Goal: Task Accomplishment & Management: Manage account settings

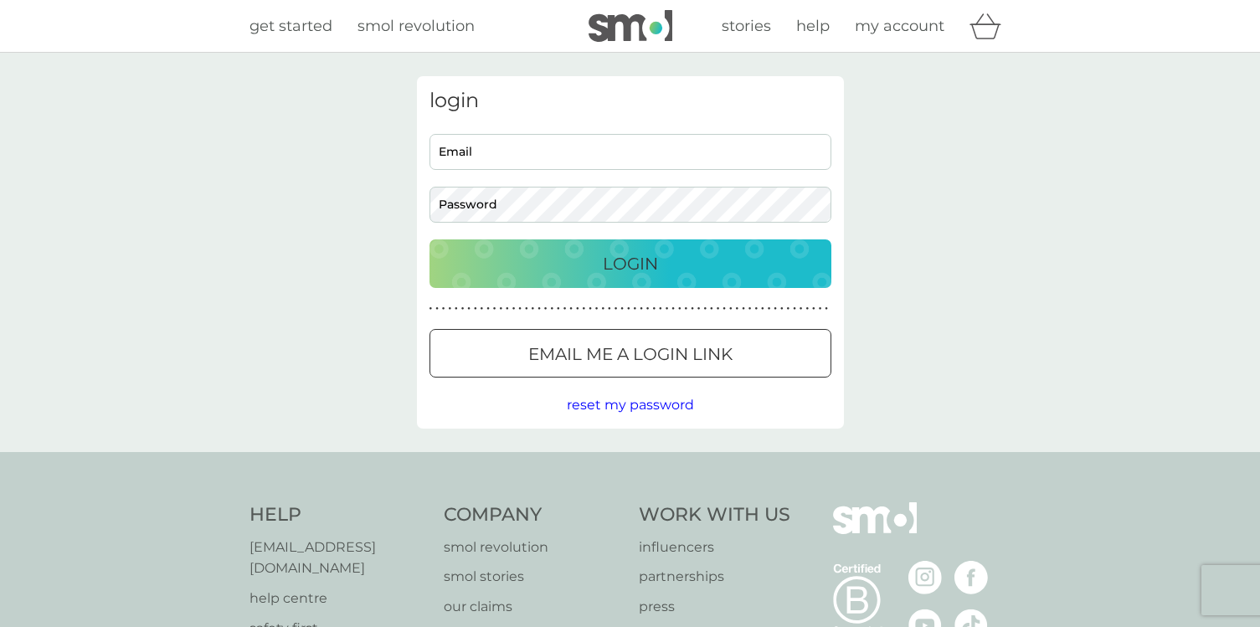
type input "[EMAIL_ADDRESS][DOMAIN_NAME]"
click at [595, 250] on div "Login" at bounding box center [630, 263] width 368 height 27
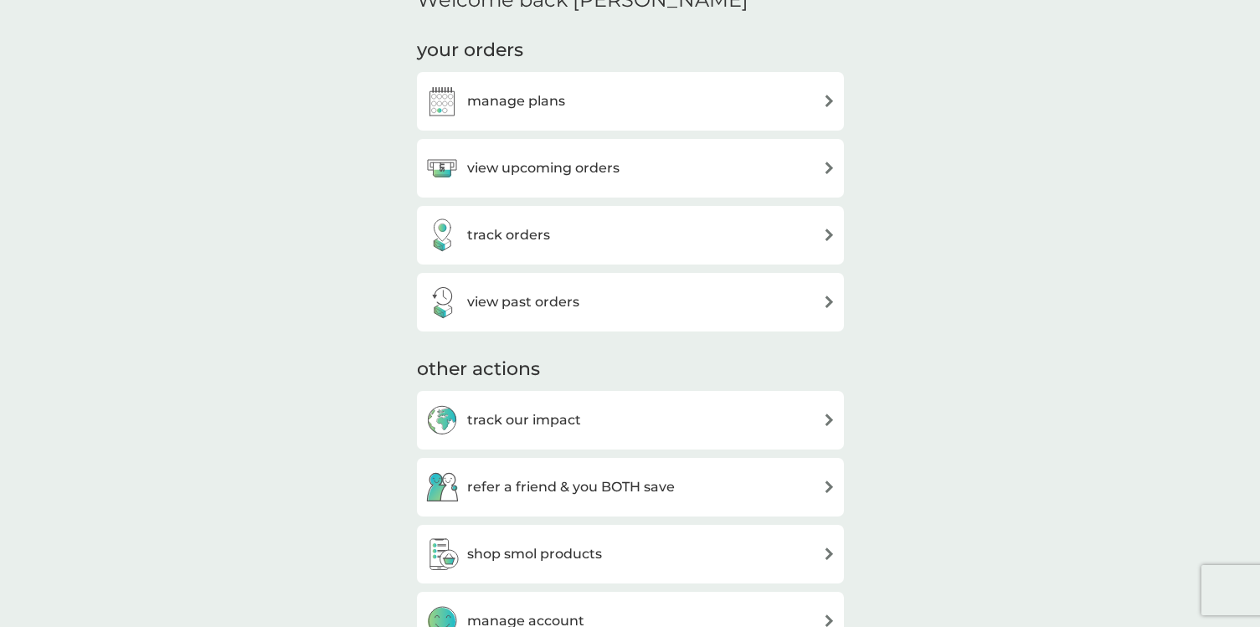
scroll to position [537, 0]
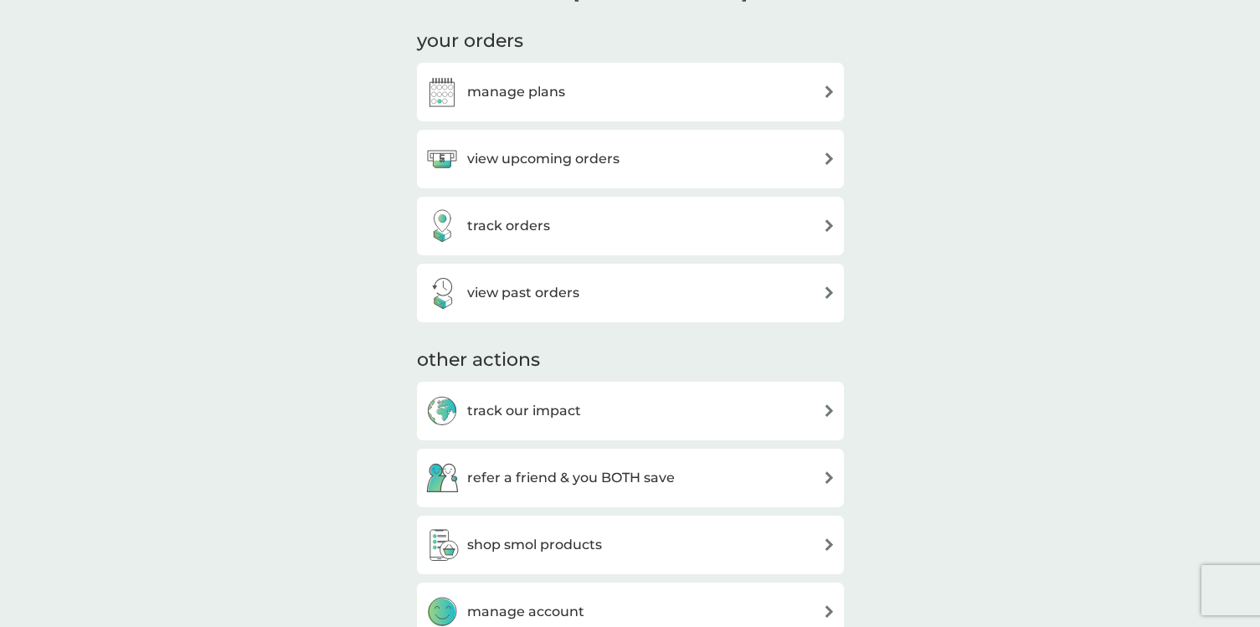
click at [556, 96] on h3 "manage plans" at bounding box center [516, 92] width 98 height 22
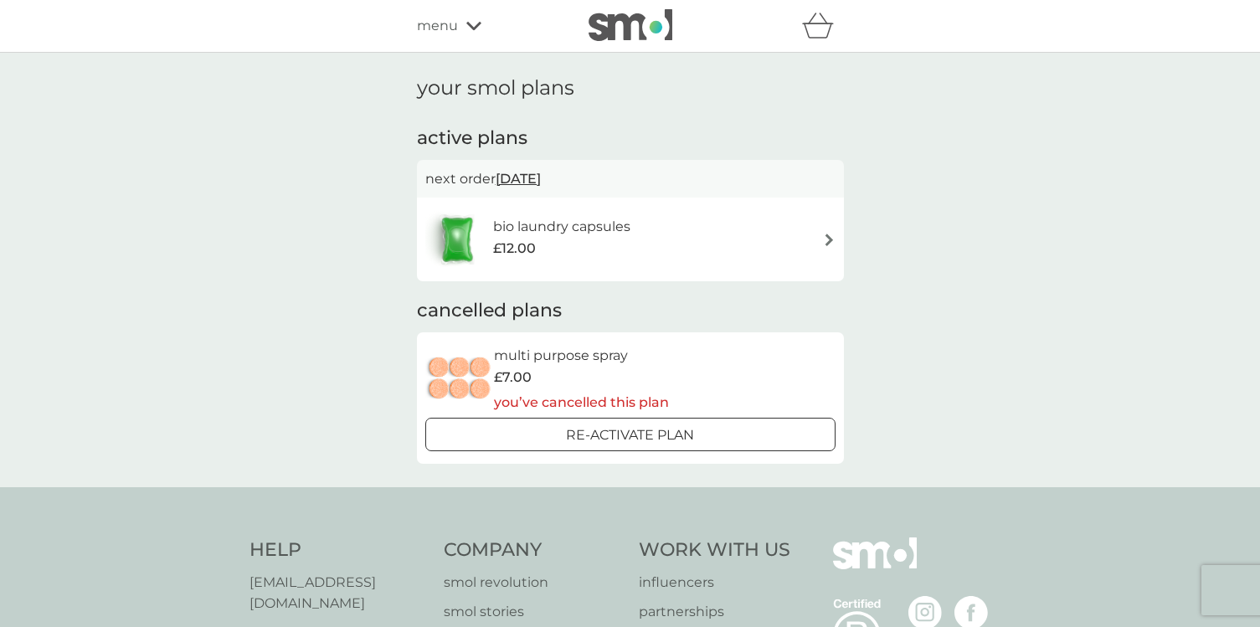
click at [777, 239] on div "bio laundry capsules £12.00" at bounding box center [630, 239] width 410 height 59
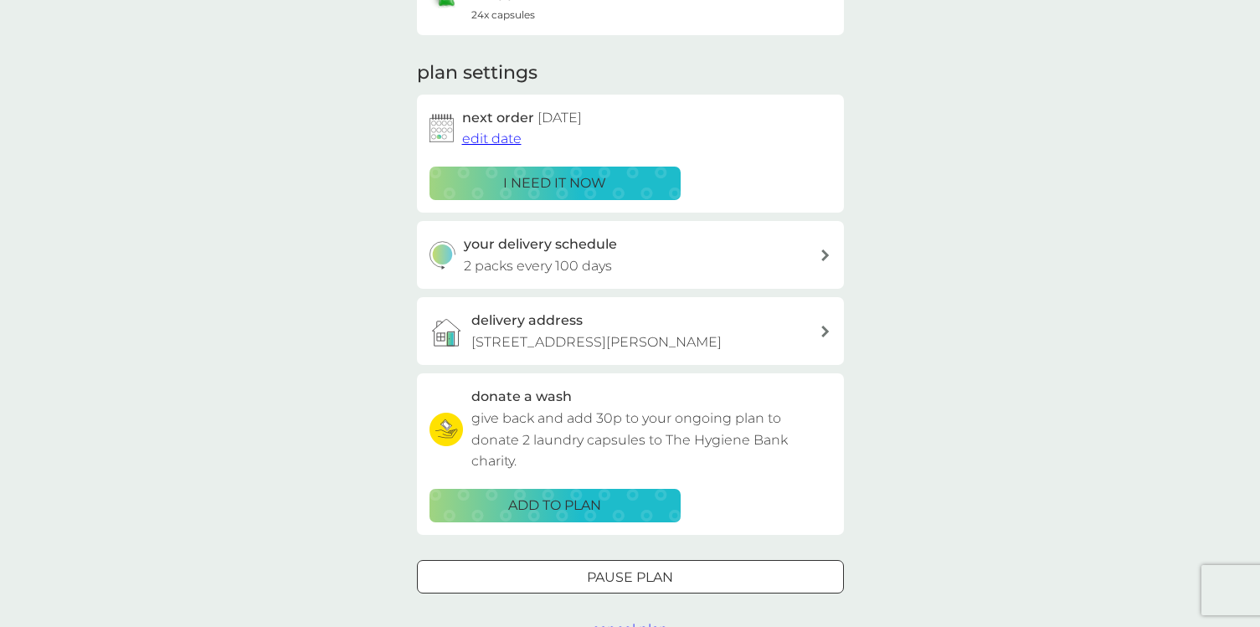
scroll to position [198, 0]
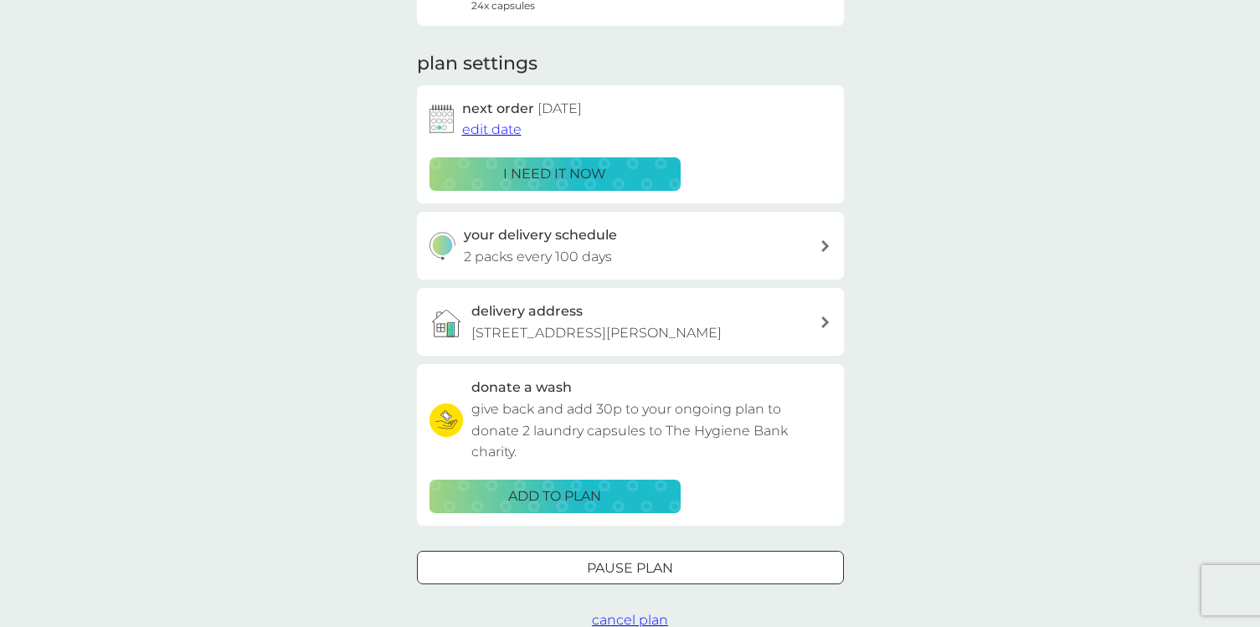
click at [637, 341] on p "602 Jeanne Court, 12 Pechora Way, London, E14 7UL" at bounding box center [596, 333] width 250 height 22
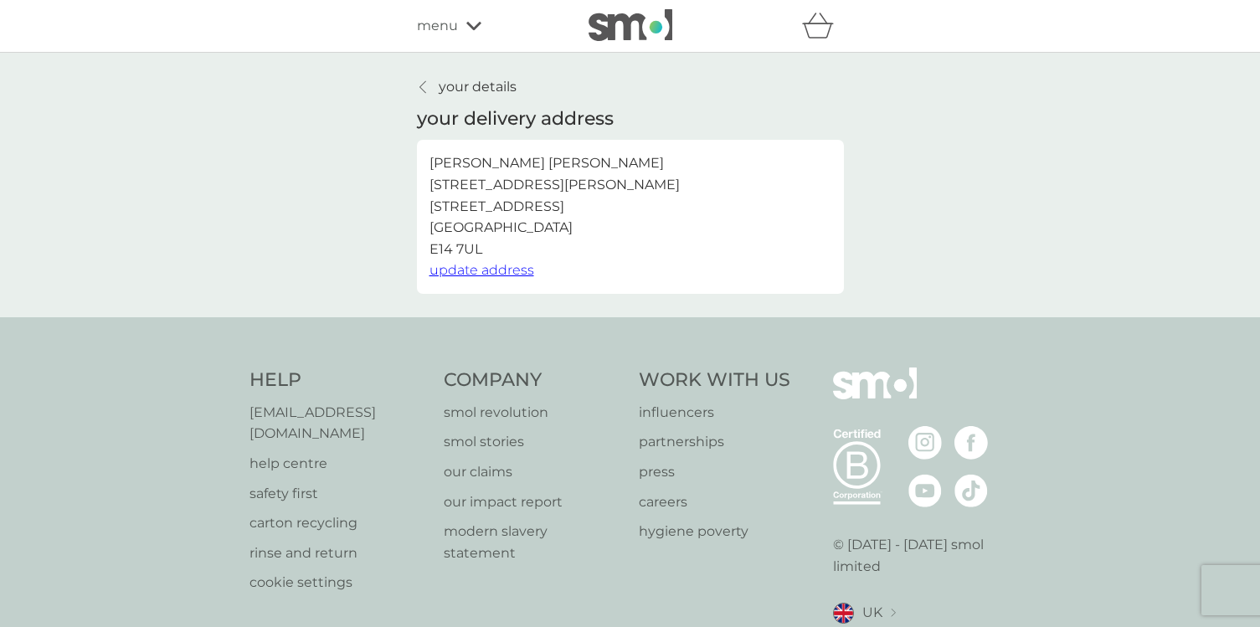
click at [510, 275] on span "update address" at bounding box center [481, 270] width 105 height 16
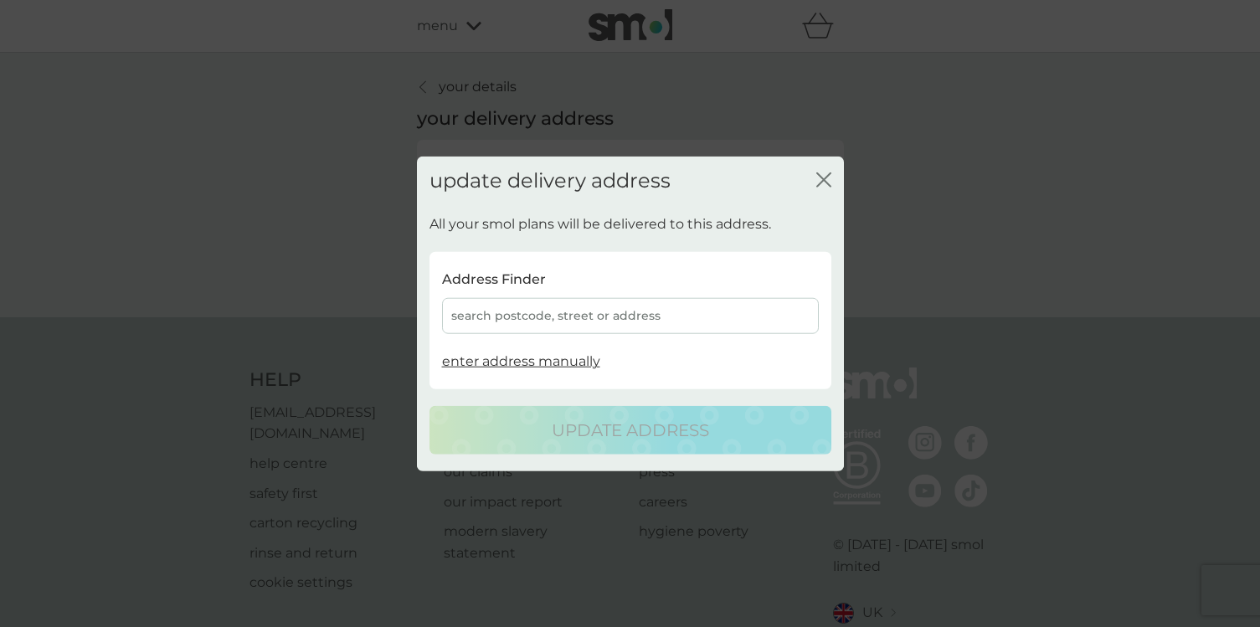
click at [593, 331] on div "search postcode, street or address" at bounding box center [630, 316] width 377 height 36
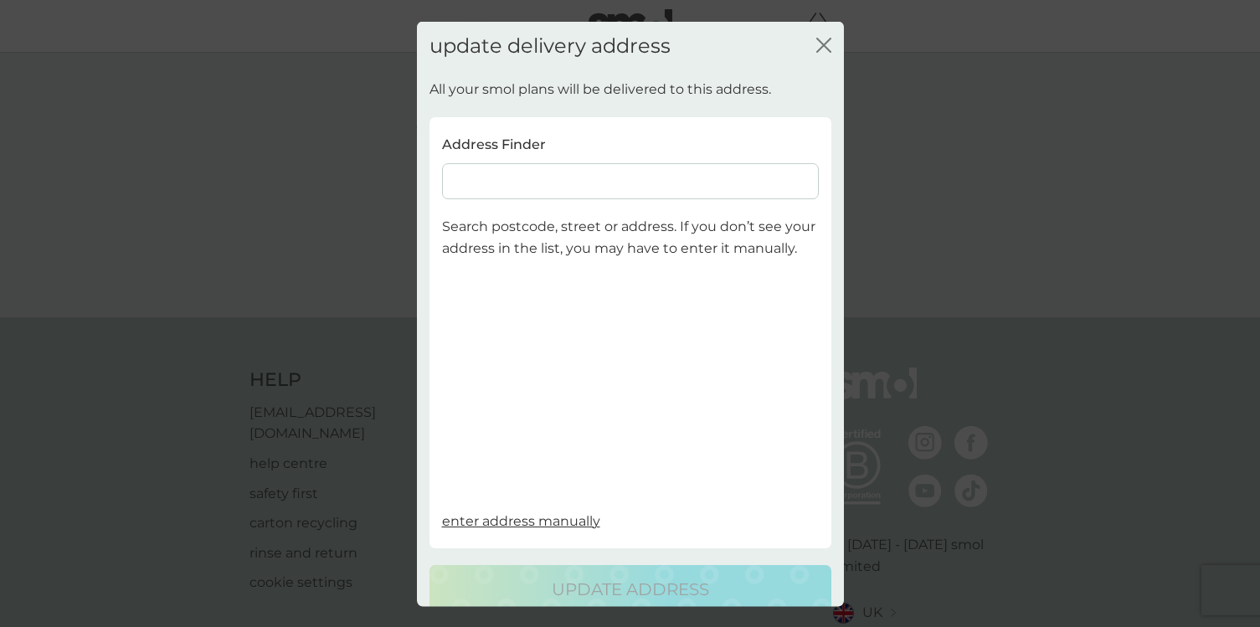
click at [533, 182] on input at bounding box center [630, 181] width 377 height 36
paste input "E14 0EF"
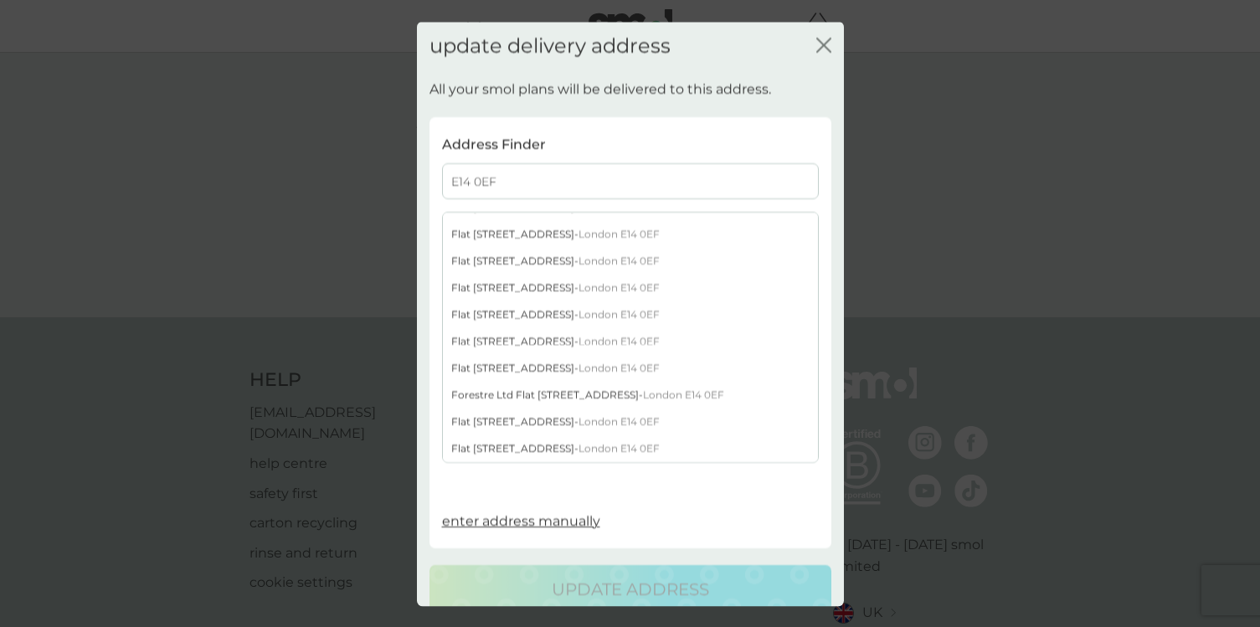
scroll to position [1361, 0]
type input "E14 0EF"
click at [527, 447] on div "Flat 62 187 East India Dock Road - London E14 0EF" at bounding box center [630, 445] width 375 height 27
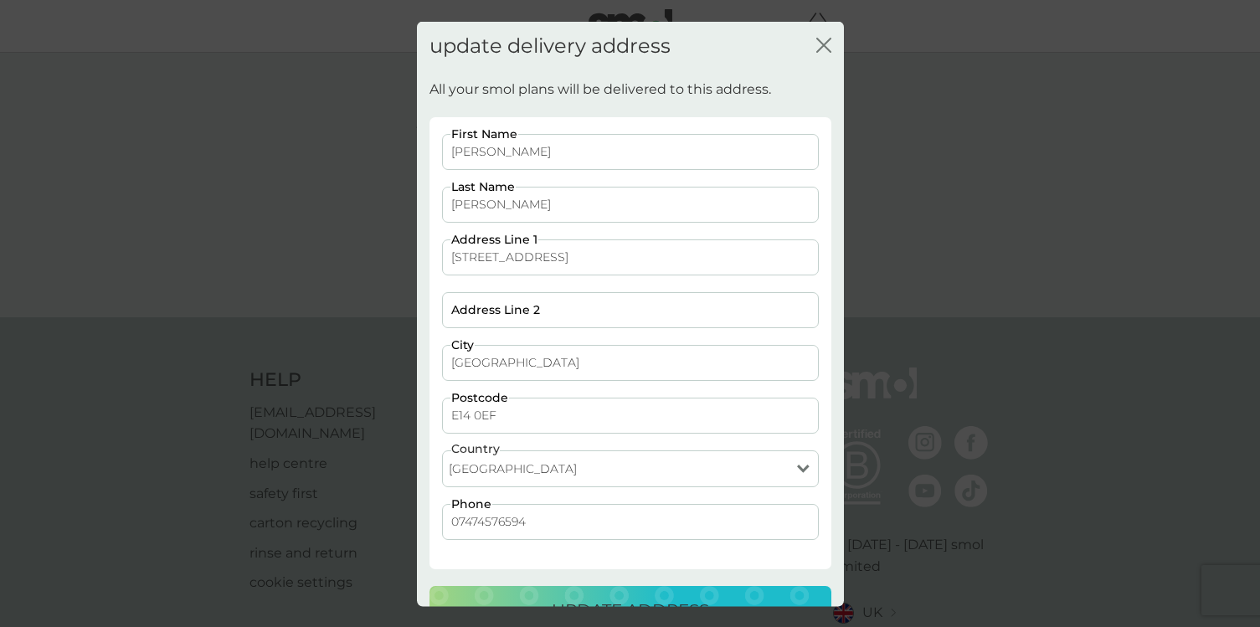
scroll to position [44, 0]
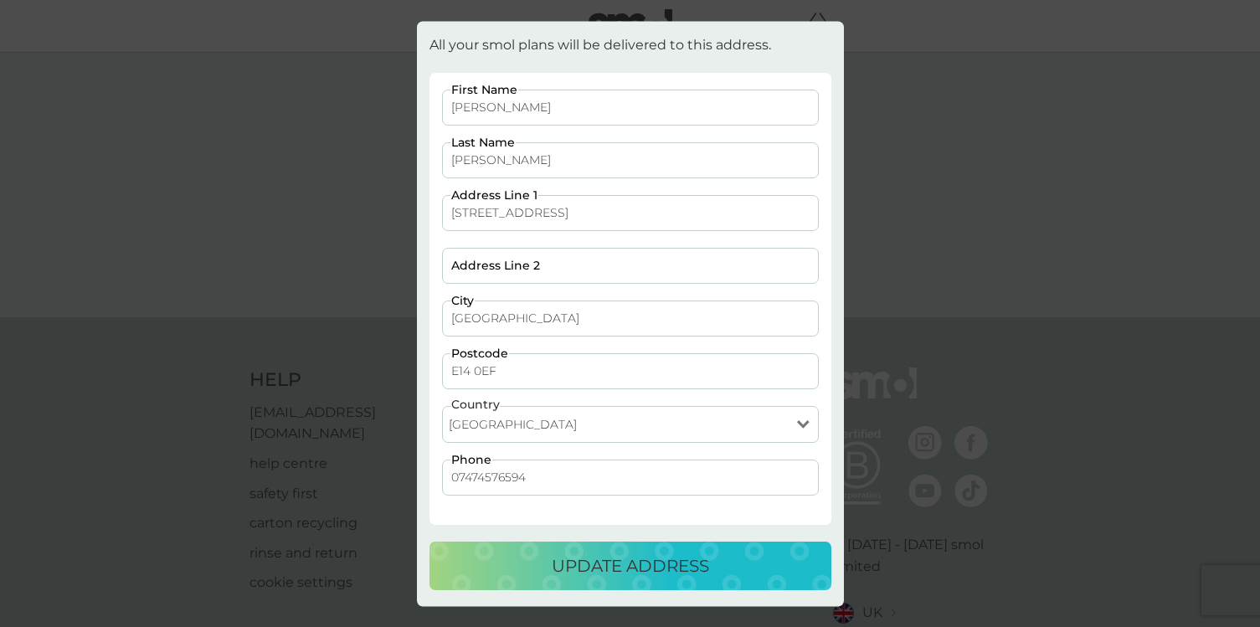
click at [587, 575] on p "update address" at bounding box center [630, 565] width 157 height 27
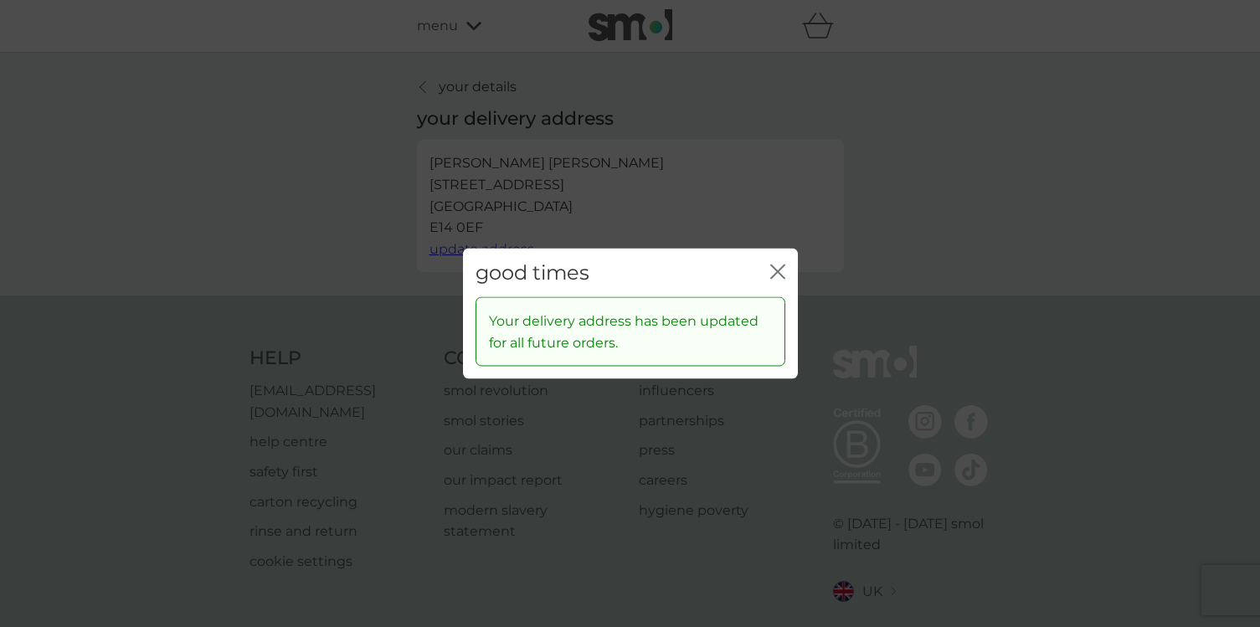
click at [776, 274] on icon "close" at bounding box center [777, 271] width 15 height 15
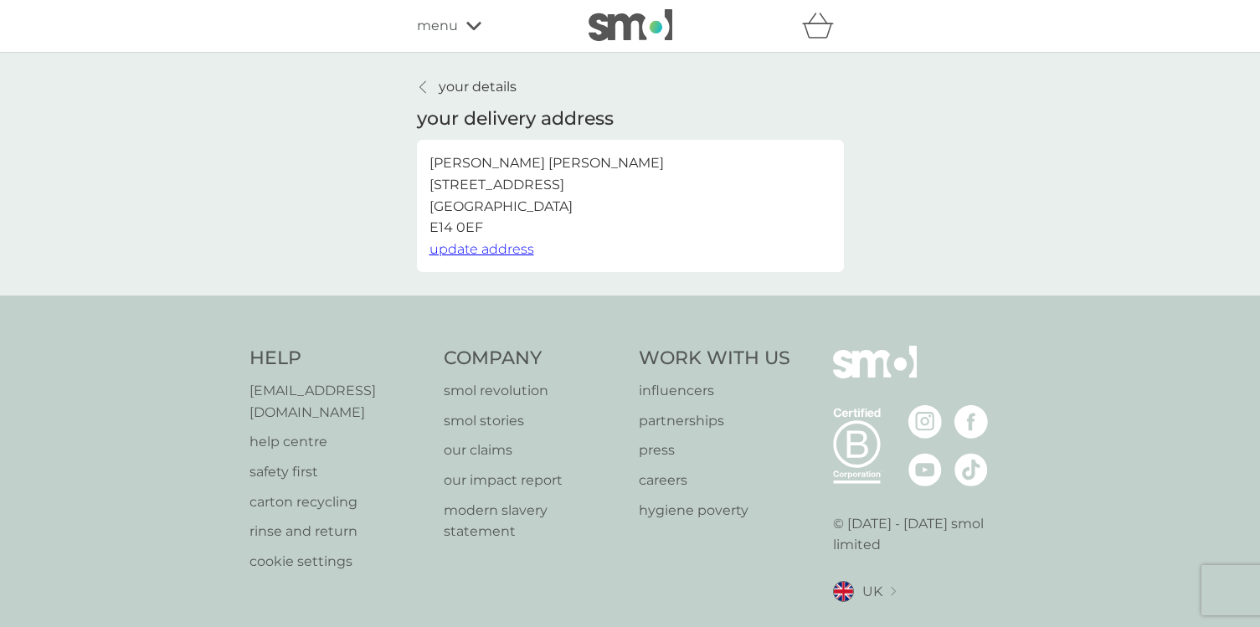
click at [473, 96] on p "your details" at bounding box center [478, 87] width 78 height 22
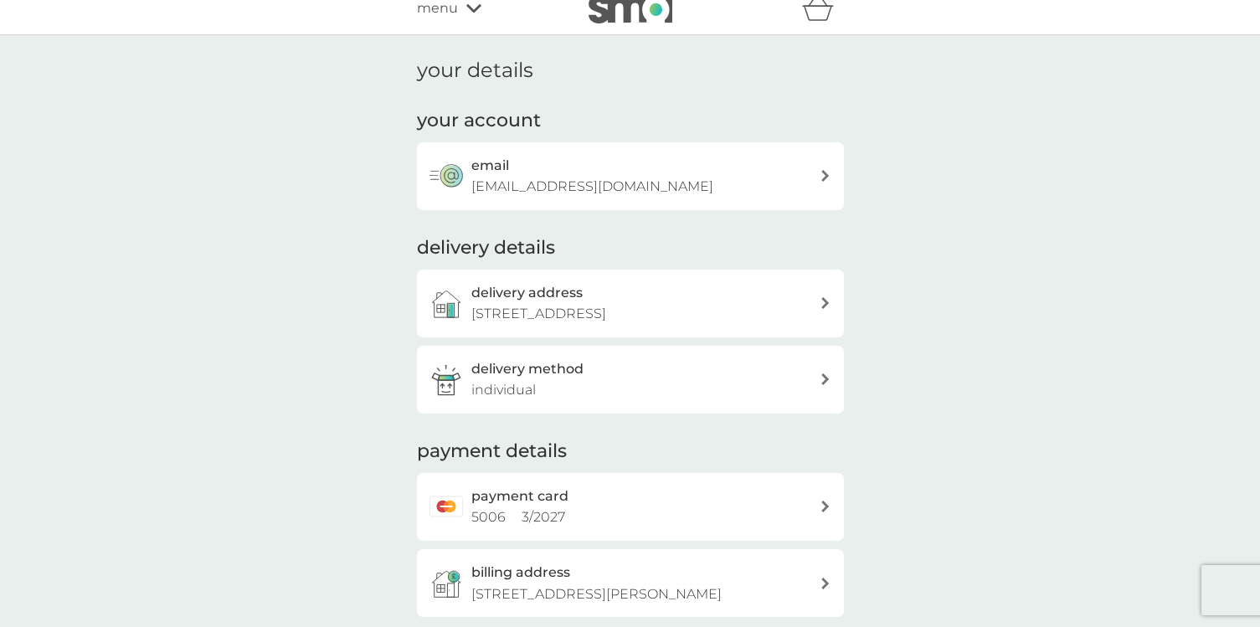
scroll to position [6, 0]
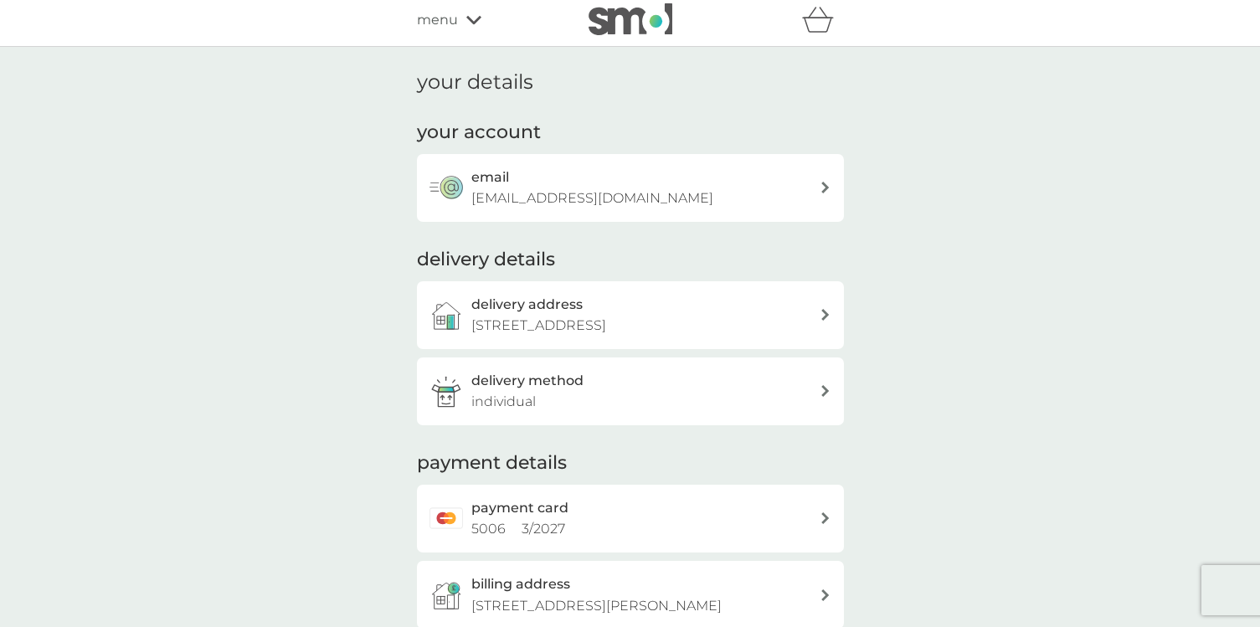
click at [459, 20] on div "menu" at bounding box center [488, 20] width 142 height 22
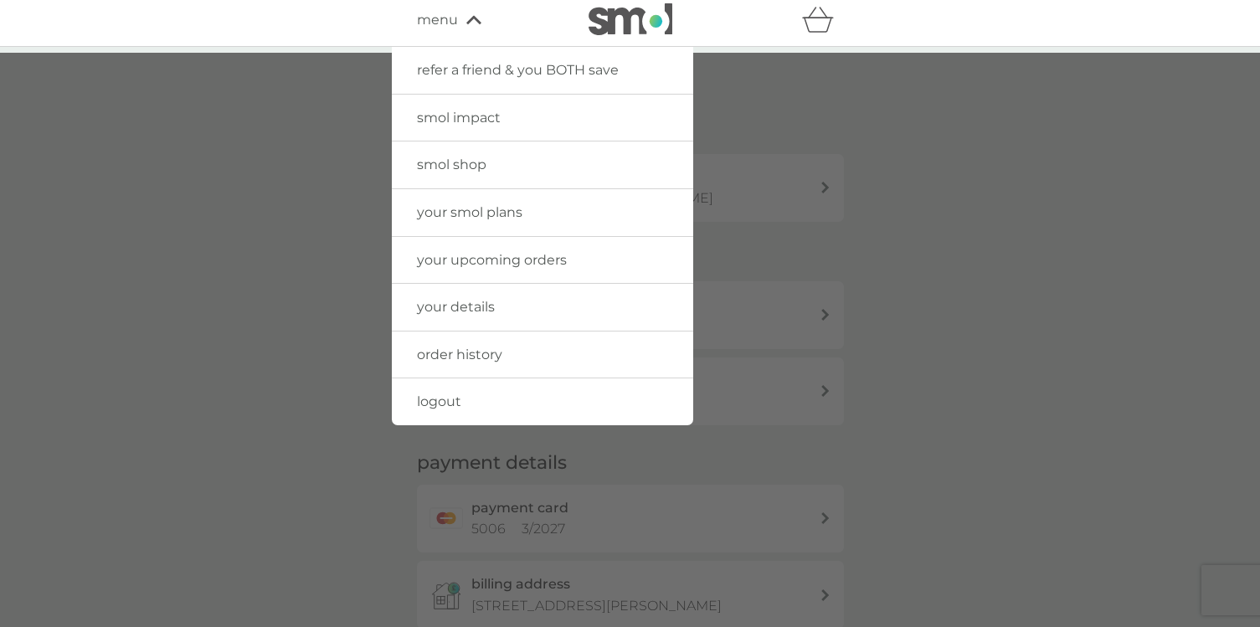
click at [330, 214] on div at bounding box center [630, 366] width 1260 height 627
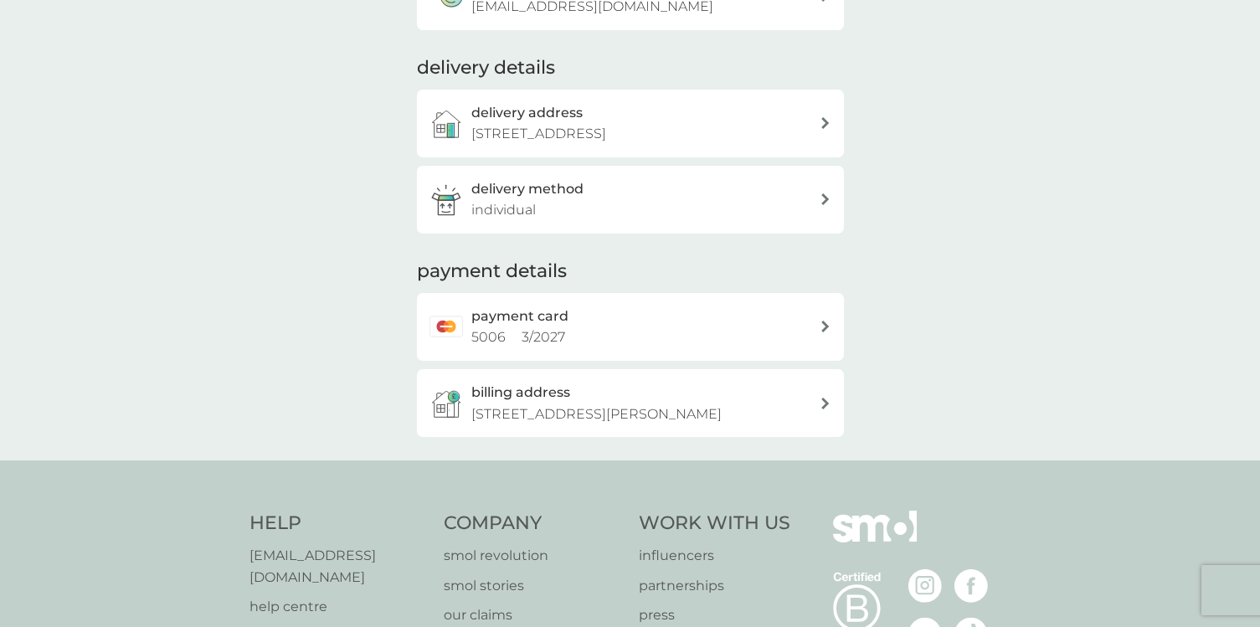
scroll to position [208, 0]
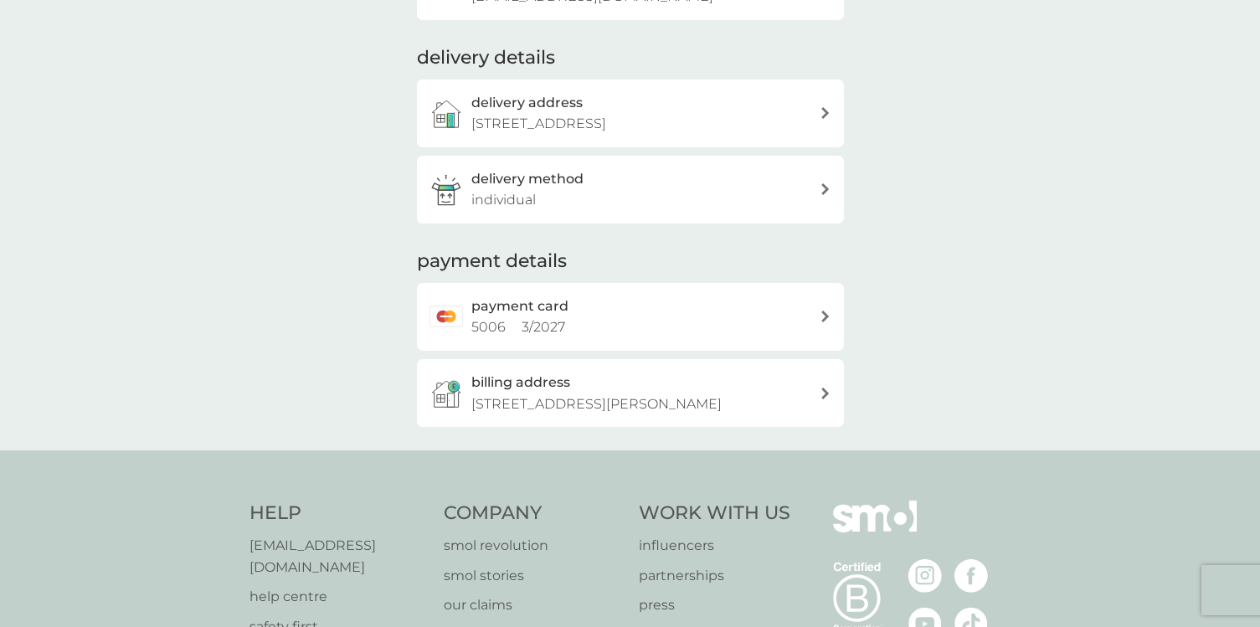
click at [577, 378] on div "billing address 602 Jeanne Court, 12 Pechora Way, London, E14 7UL" at bounding box center [645, 393] width 348 height 43
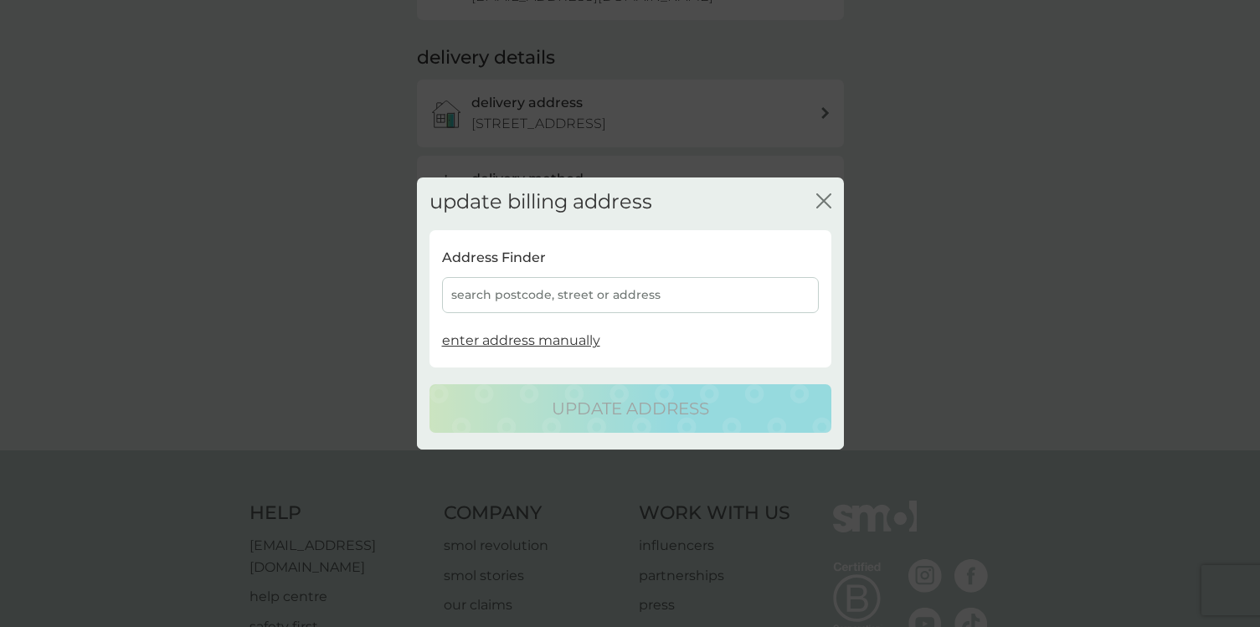
click at [528, 307] on div "search postcode, street or address" at bounding box center [630, 295] width 377 height 36
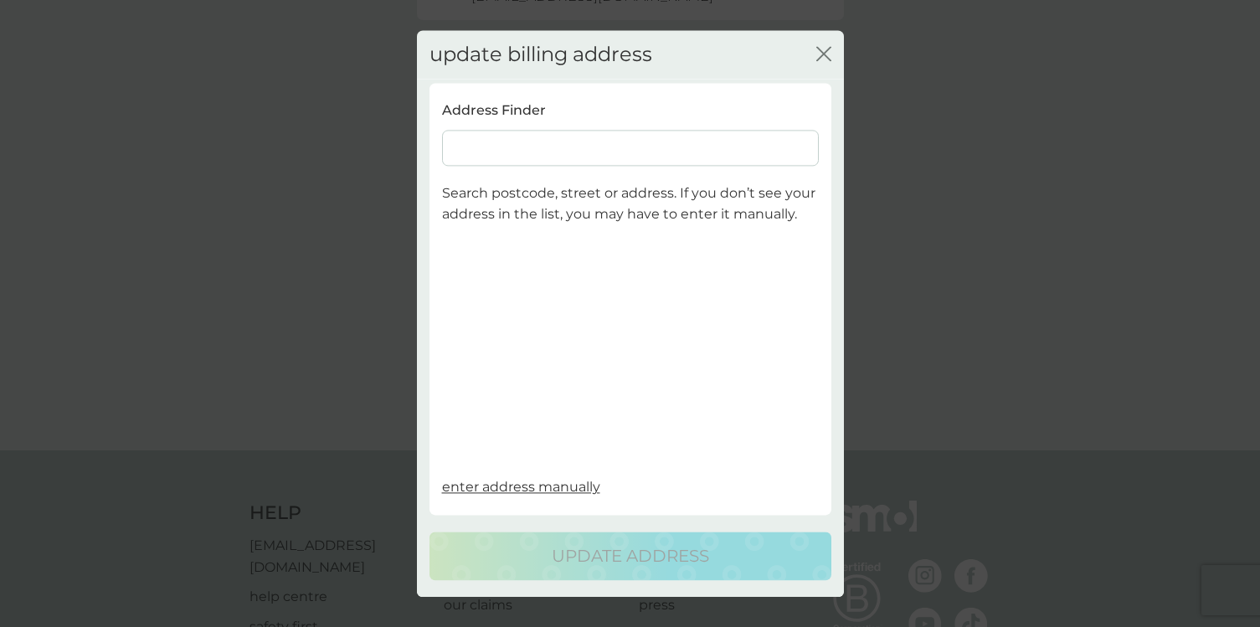
click at [559, 132] on input at bounding box center [630, 148] width 377 height 36
click at [339, 320] on div "update billing address close Address Finder Search postcode, street or address.…" at bounding box center [630, 313] width 1260 height 627
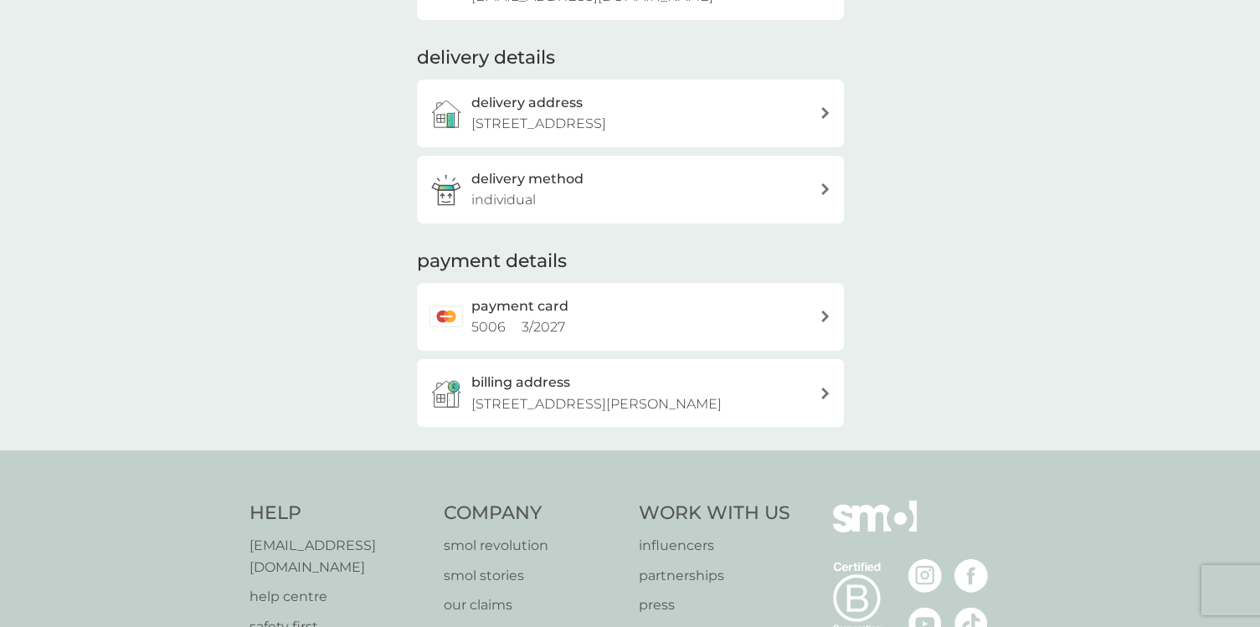
scroll to position [0, 0]
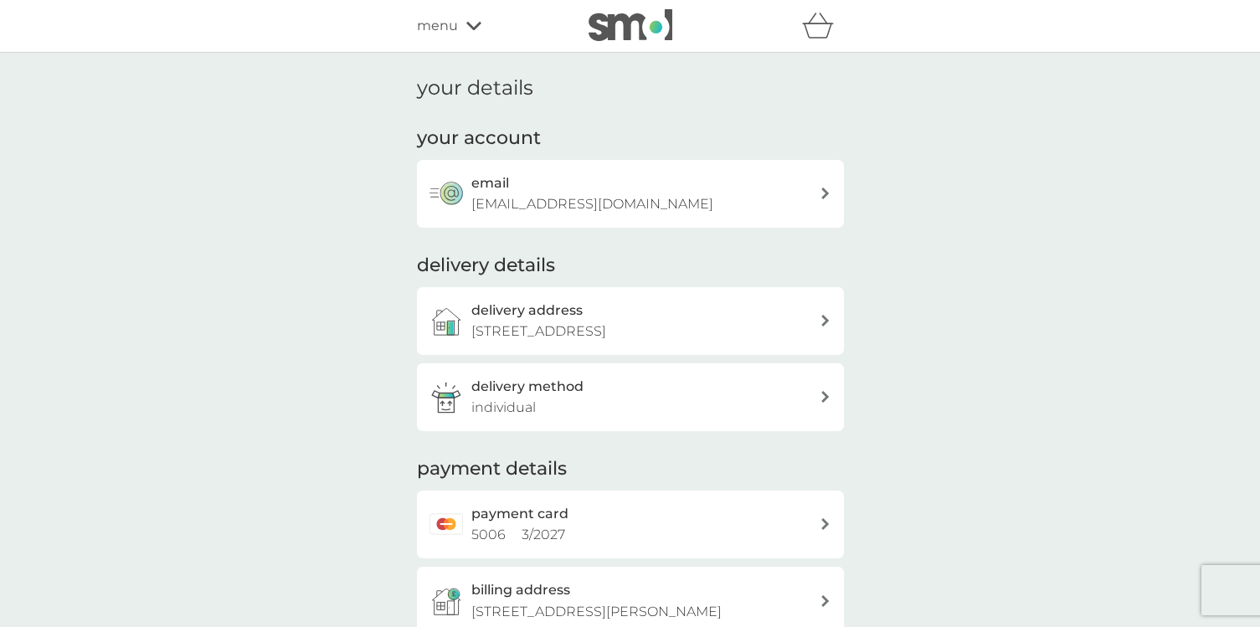
click at [475, 28] on icon at bounding box center [473, 26] width 15 height 10
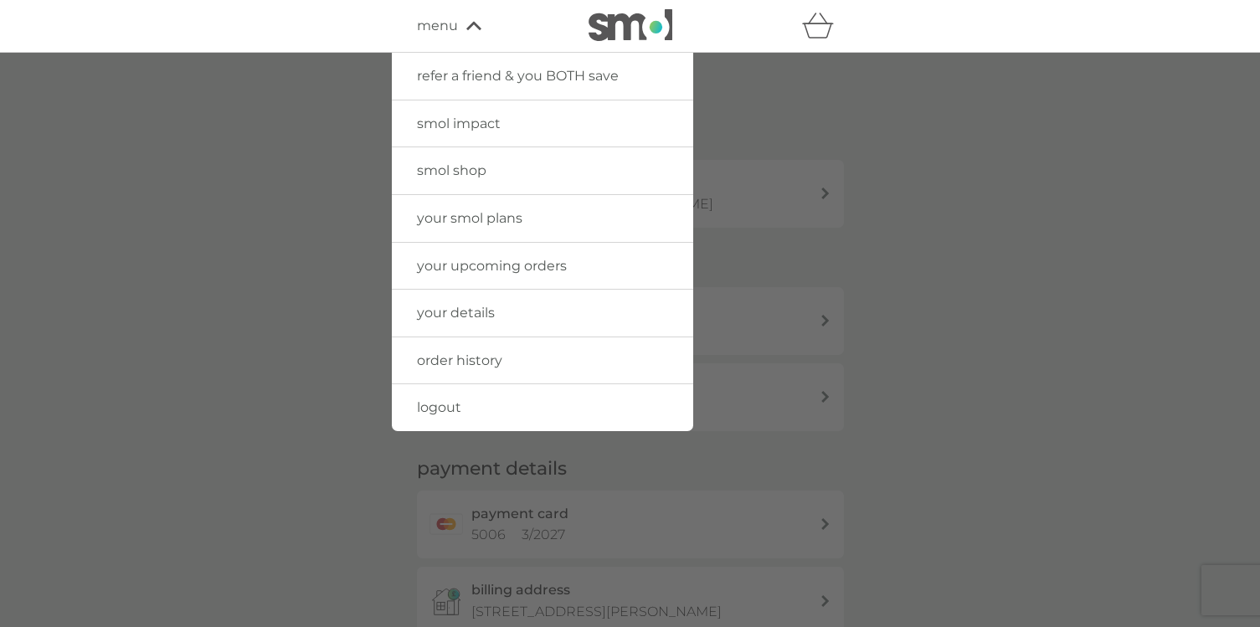
click at [314, 205] on div at bounding box center [630, 366] width 1260 height 627
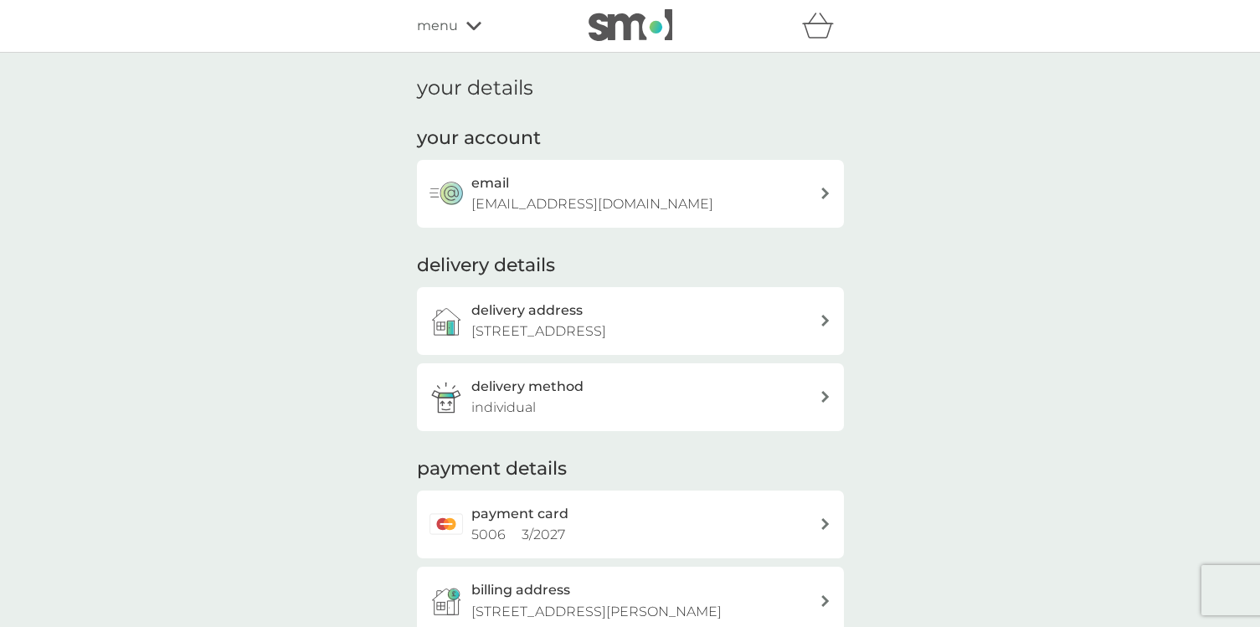
click at [464, 7] on div "refer a friend & you BOTH save smol impact smol shop your smol plans your upcom…" at bounding box center [630, 26] width 1260 height 53
click at [464, 23] on div "menu" at bounding box center [488, 26] width 142 height 22
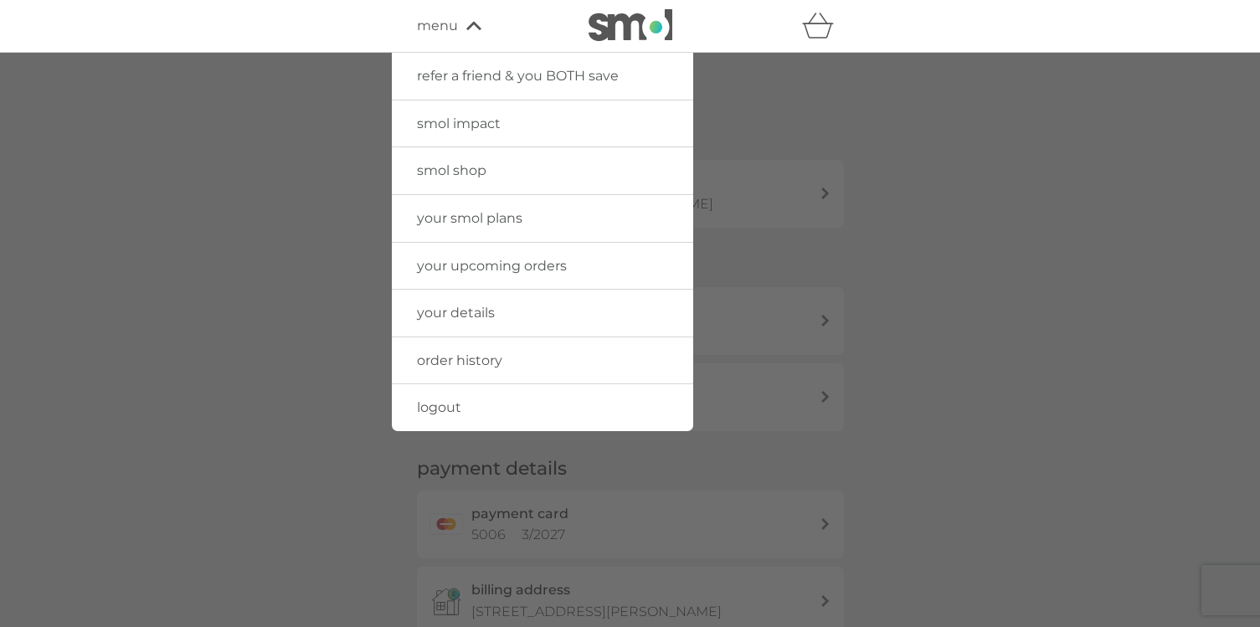
click at [502, 263] on span "your upcoming orders" at bounding box center [492, 266] width 150 height 16
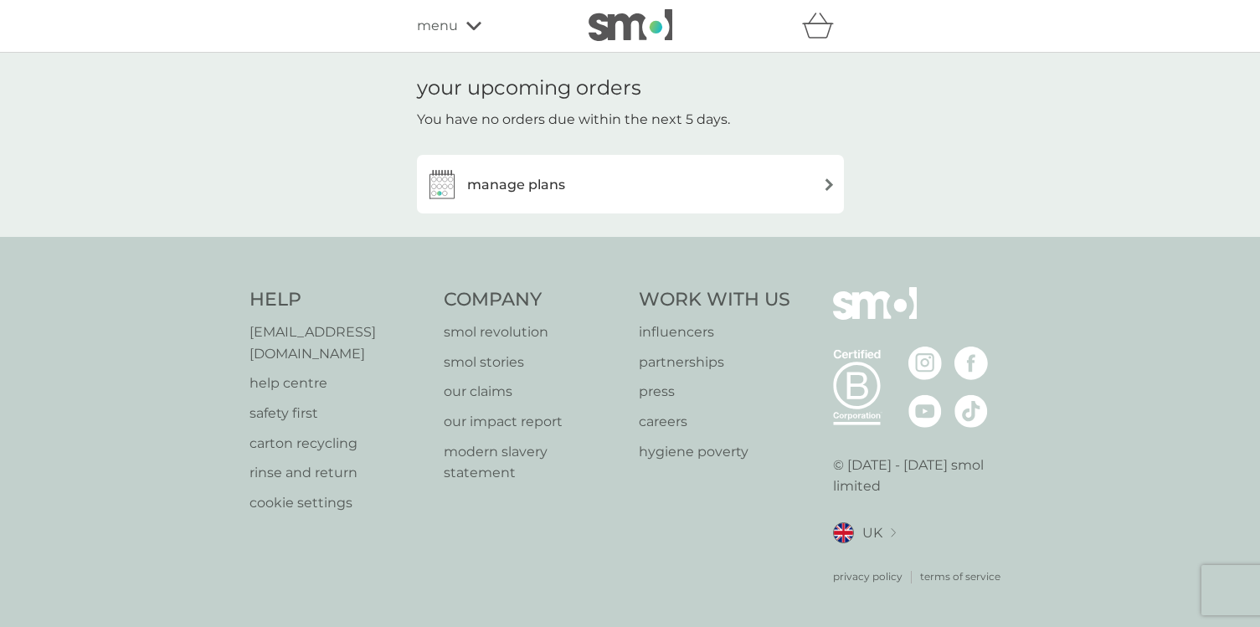
click at [816, 188] on div "manage plans" at bounding box center [630, 183] width 410 height 33
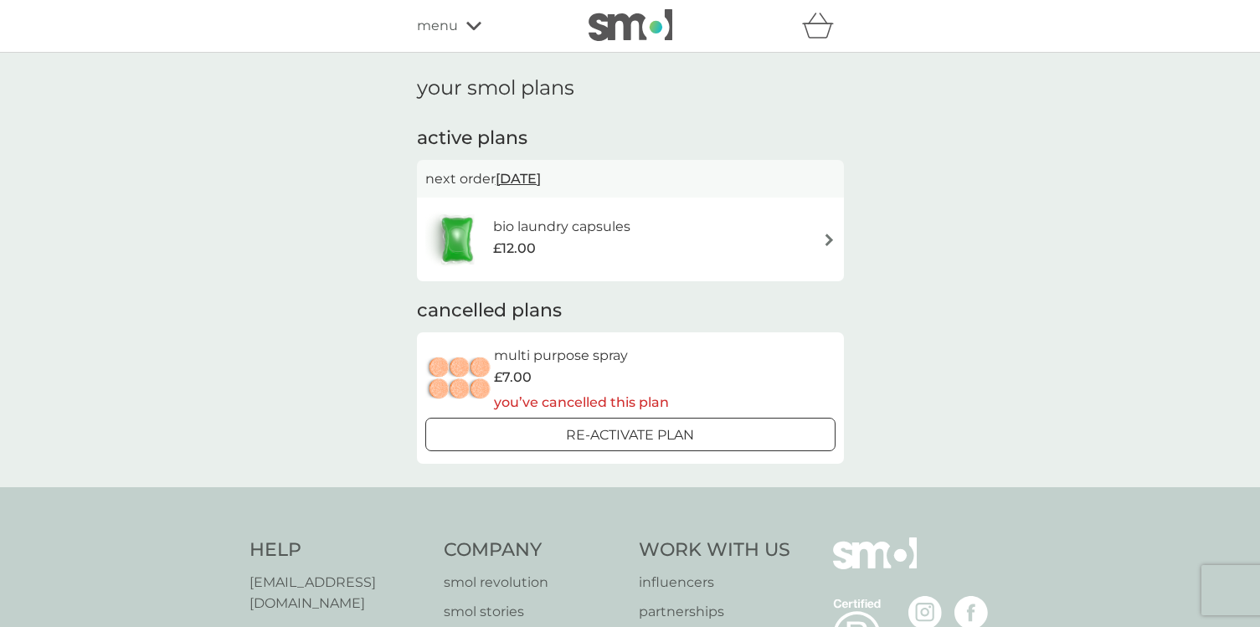
click at [696, 222] on div "bio laundry capsules £12.00" at bounding box center [630, 239] width 410 height 59
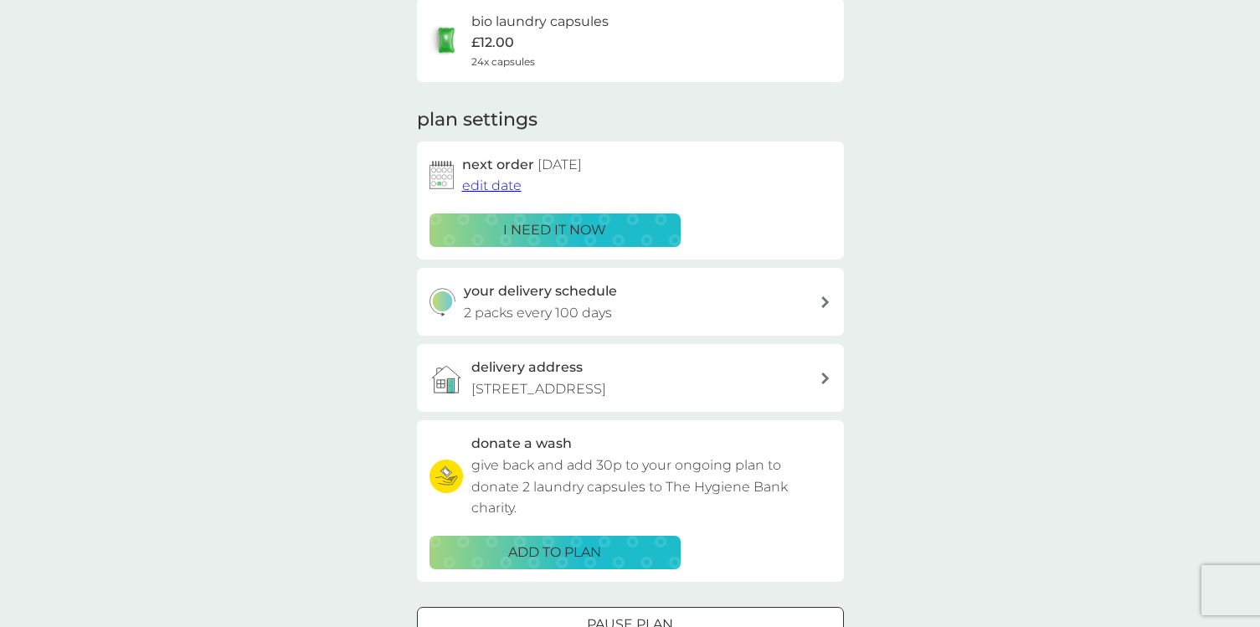
scroll to position [149, 0]
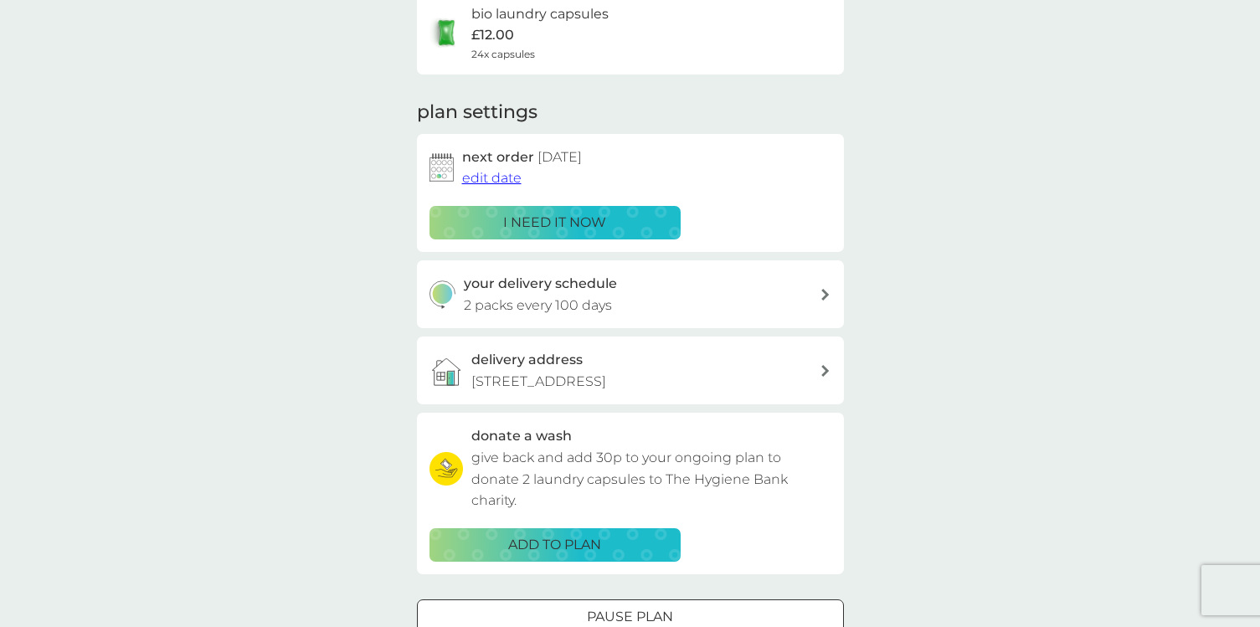
click at [669, 368] on div "delivery address Flat 62, 187 East India Dock Road, London, E14 0EF" at bounding box center [645, 370] width 348 height 43
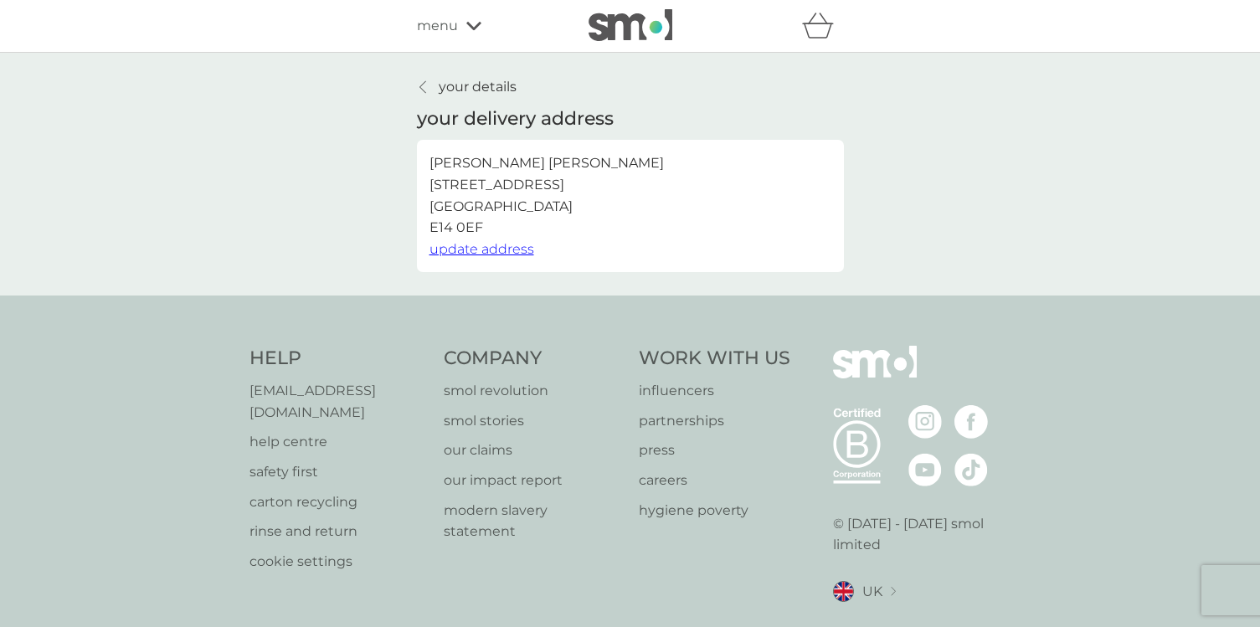
click at [473, 96] on p "your details" at bounding box center [478, 87] width 78 height 22
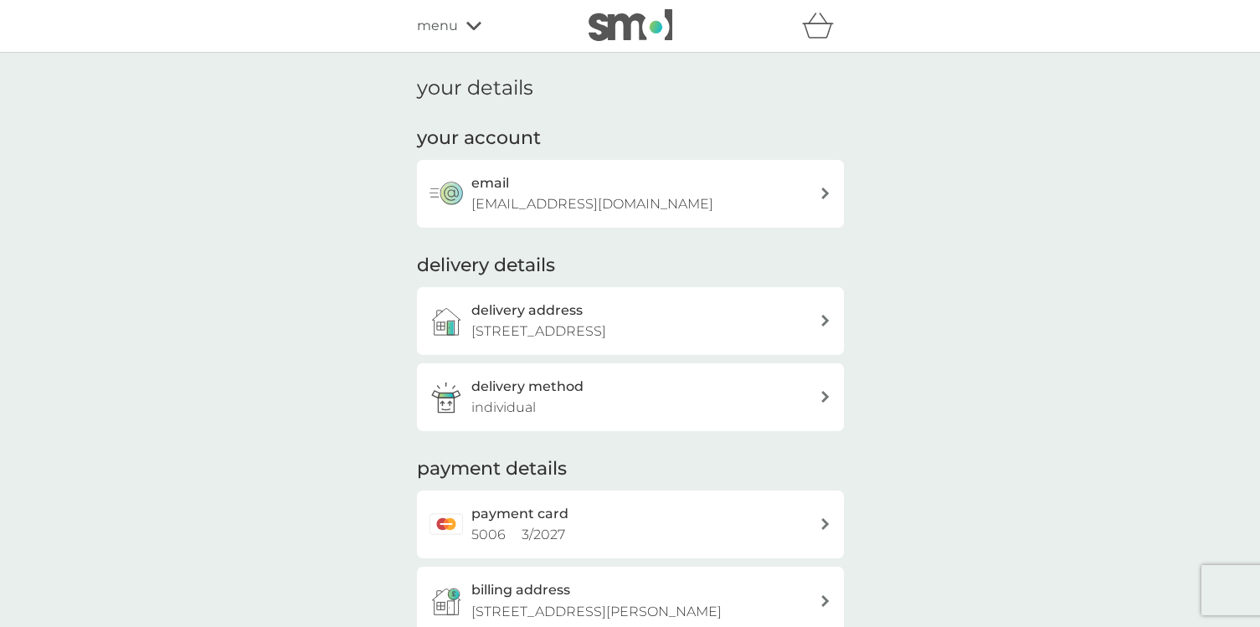
click at [463, 31] on div "menu" at bounding box center [488, 26] width 142 height 22
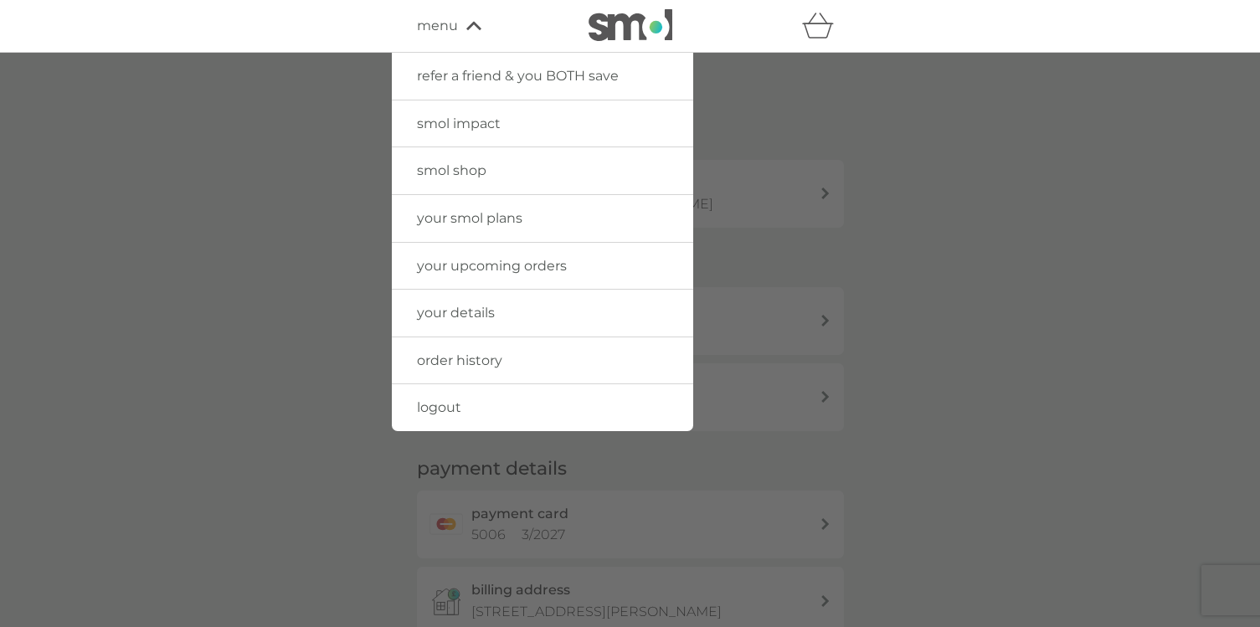
click at [494, 278] on link "your upcoming orders" at bounding box center [542, 266] width 301 height 47
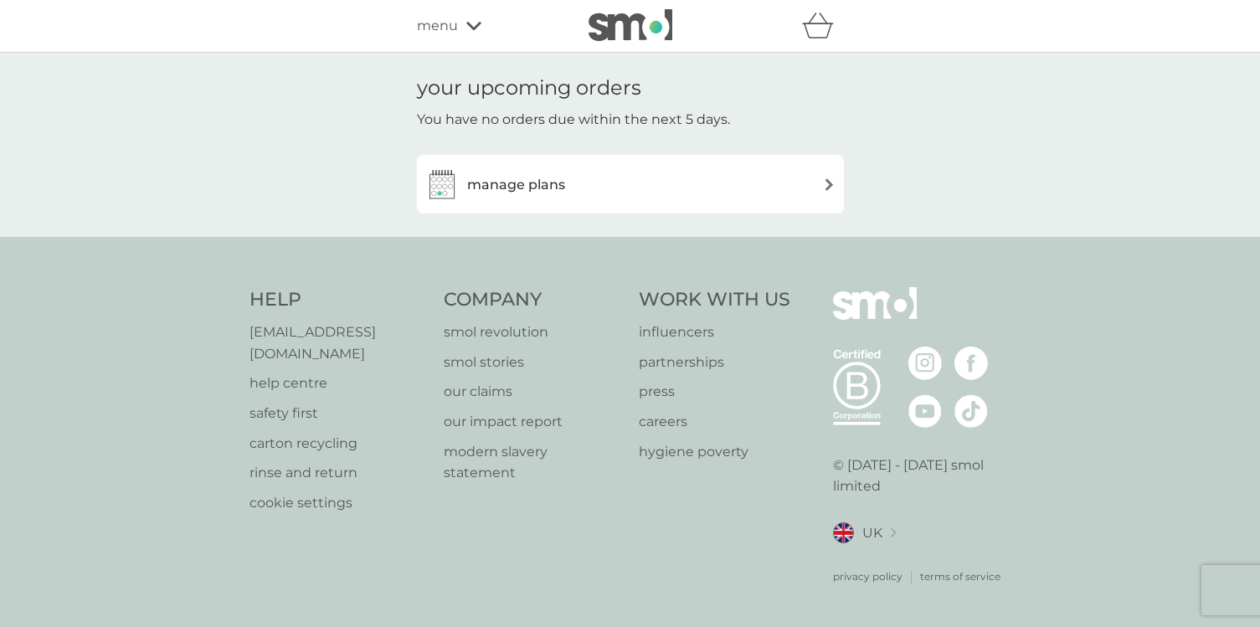
click at [658, 185] on div "manage plans" at bounding box center [630, 183] width 410 height 33
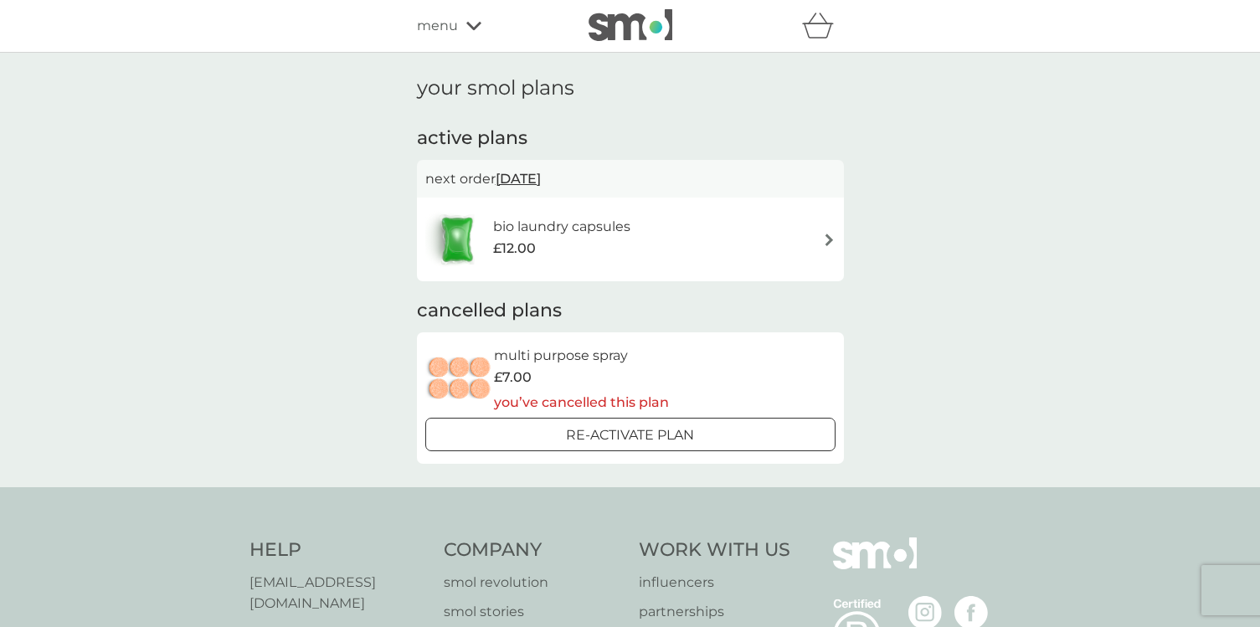
click at [794, 236] on div "bio laundry capsules £12.00" at bounding box center [630, 239] width 410 height 59
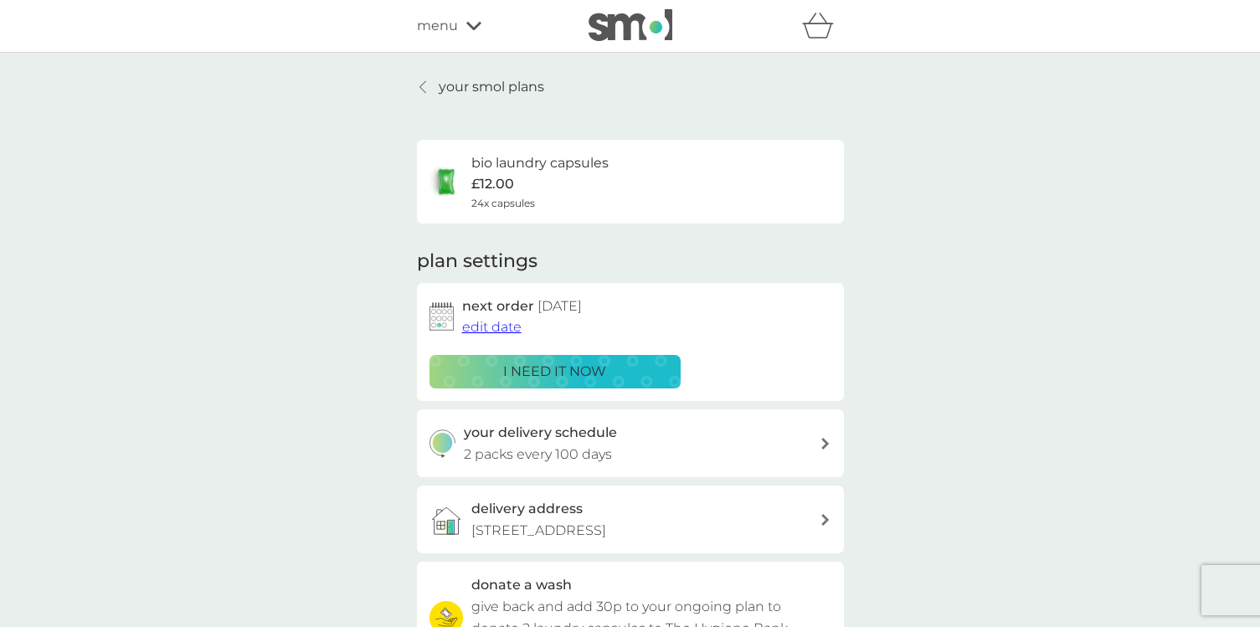
click at [497, 324] on span "edit date" at bounding box center [491, 327] width 59 height 16
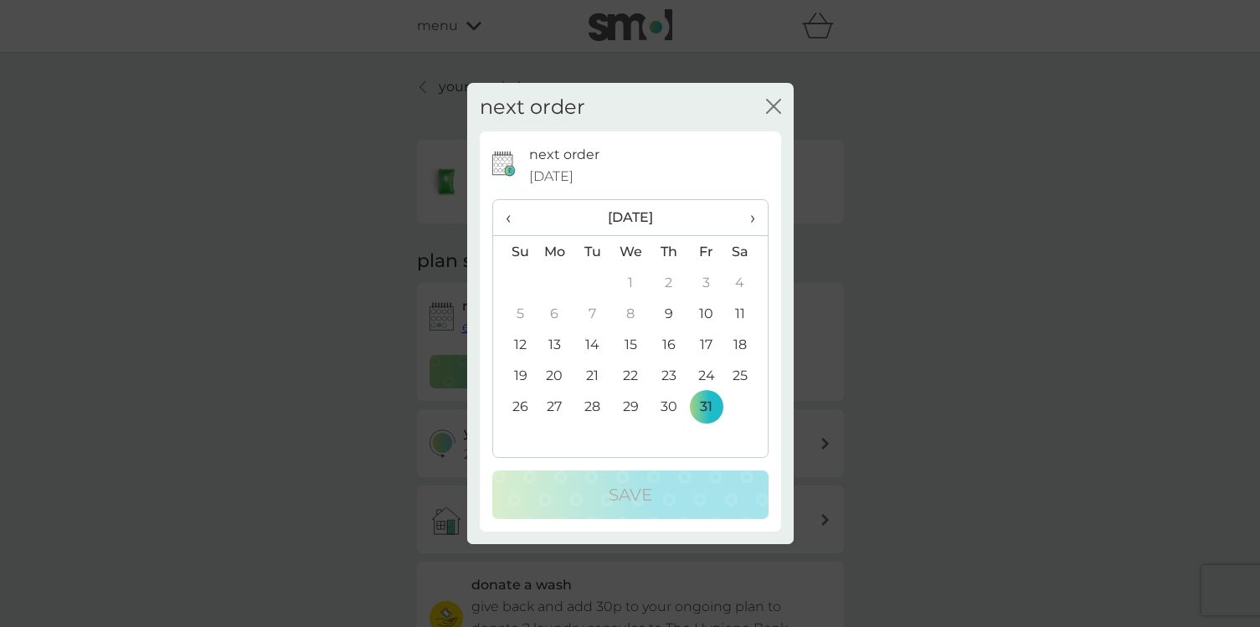
click at [753, 214] on span "›" at bounding box center [745, 217] width 17 height 35
click at [756, 213] on th "›" at bounding box center [746, 218] width 42 height 36
click at [747, 219] on span "›" at bounding box center [745, 217] width 17 height 35
click at [670, 336] on td "15" at bounding box center [669, 344] width 38 height 31
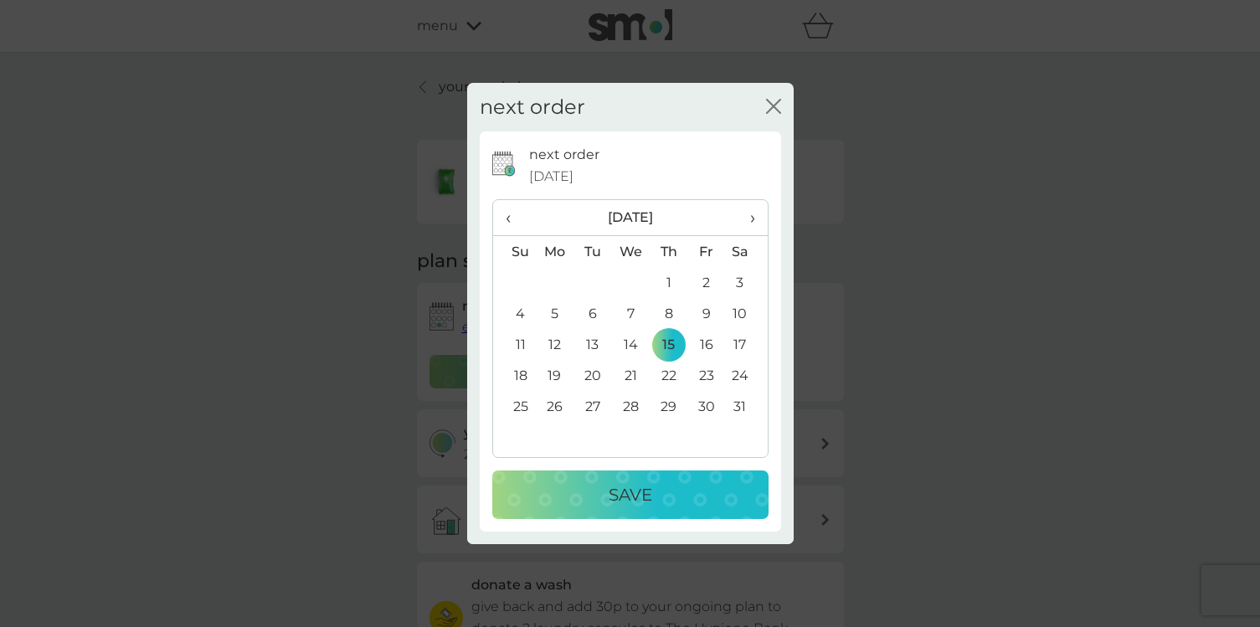
click at [670, 493] on div "Save" at bounding box center [630, 494] width 243 height 27
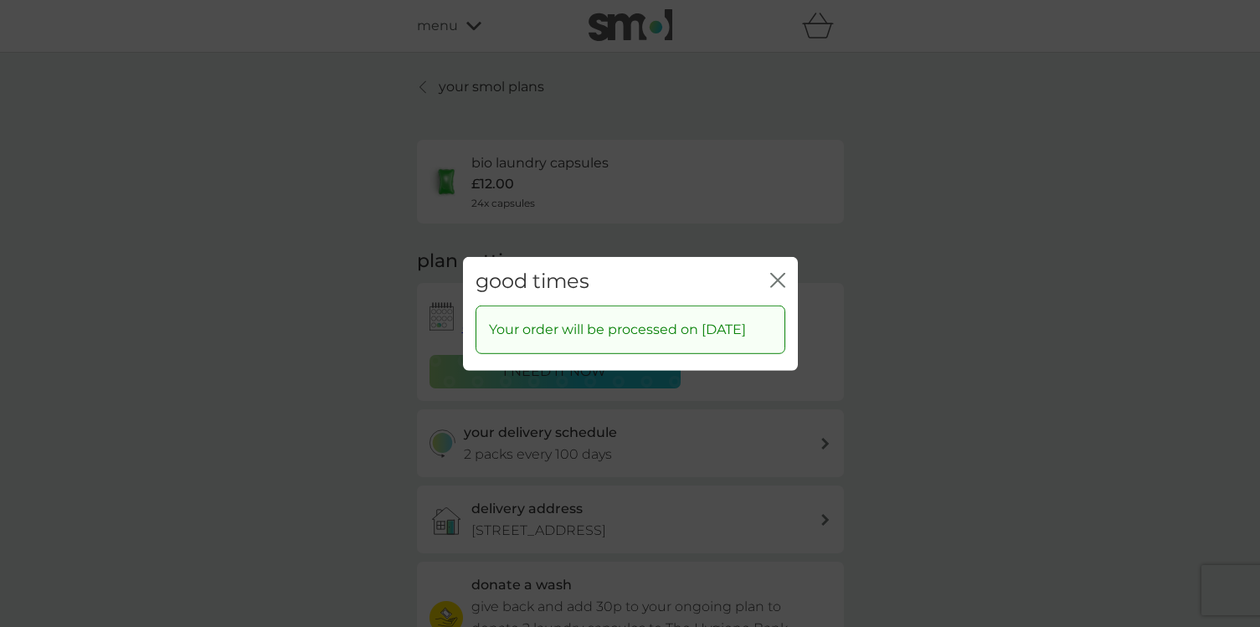
click at [776, 273] on icon "close" at bounding box center [774, 279] width 7 height 13
